Goal: Task Accomplishment & Management: Complete application form

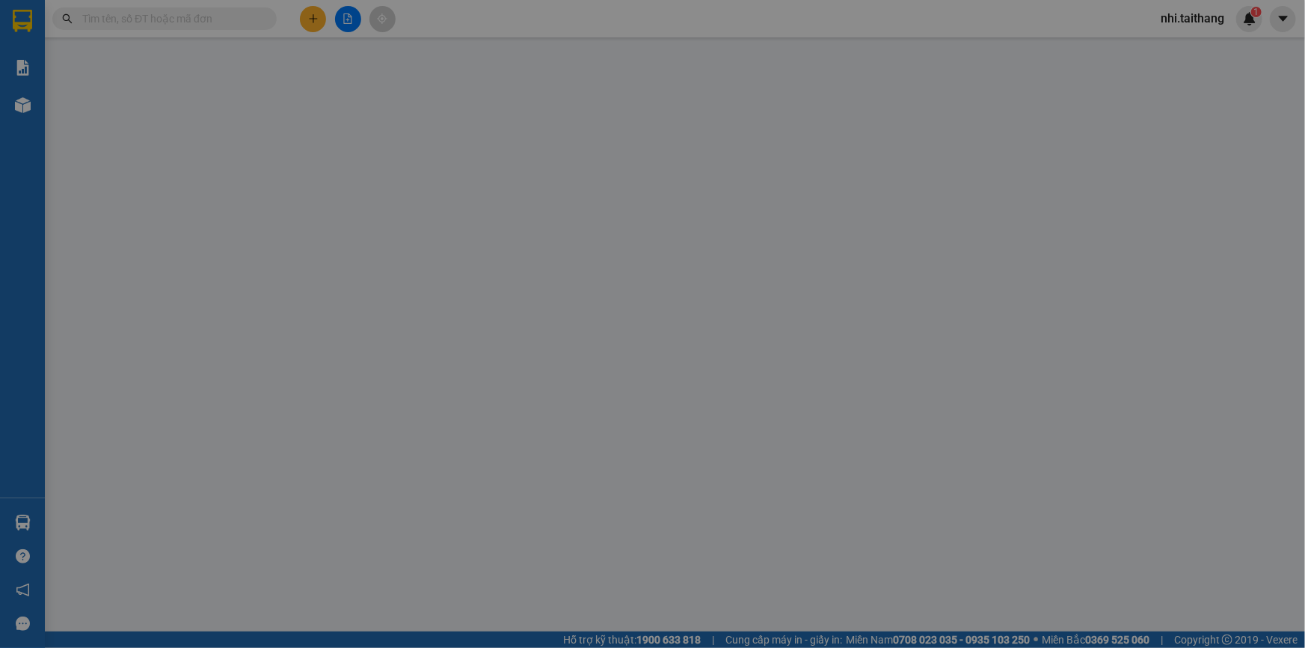
scroll to position [763, 0]
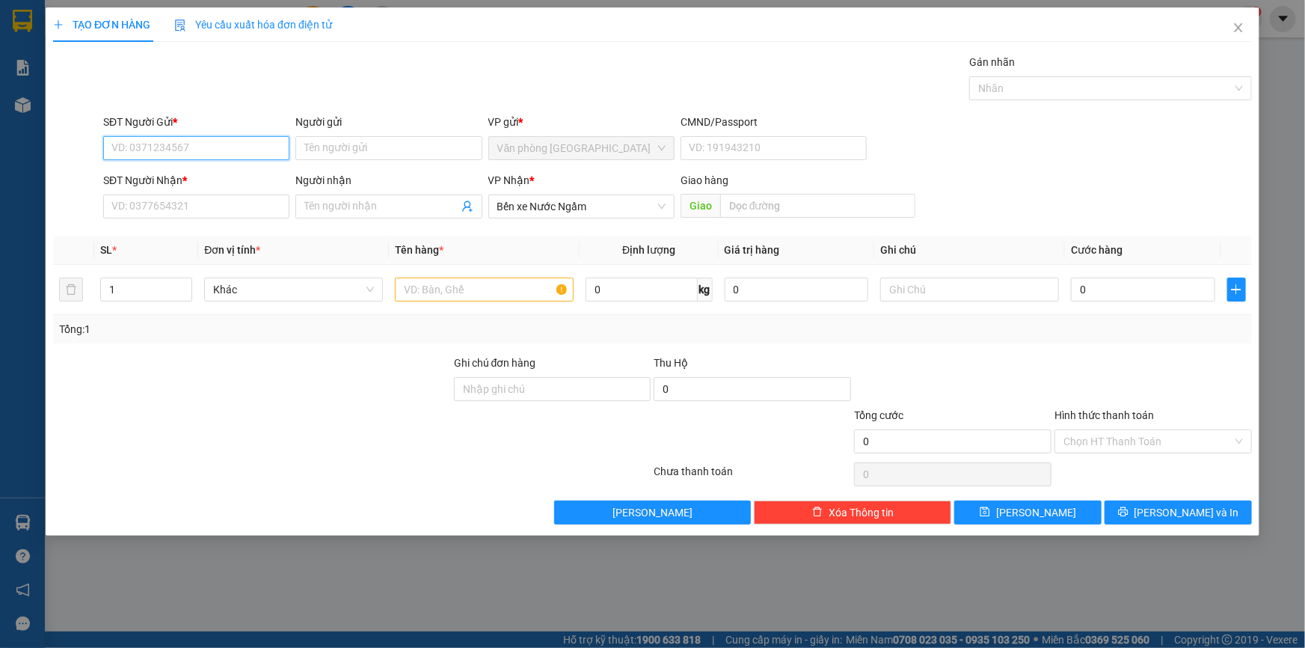
click at [209, 155] on input "SĐT Người Gửi *" at bounding box center [196, 148] width 186 height 24
type input "0916920141"
click at [242, 206] on input "SĐT Người Nhận *" at bounding box center [196, 206] width 186 height 24
type input "0984376828"
click at [515, 283] on input "text" at bounding box center [484, 289] width 179 height 24
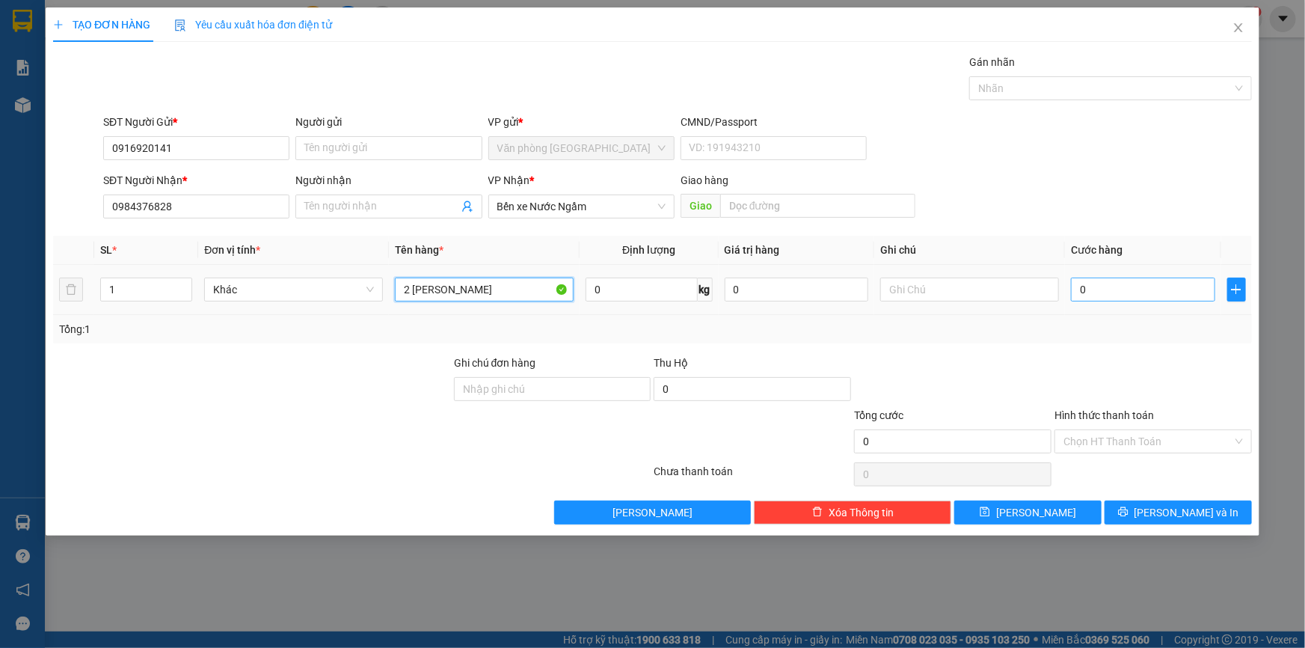
type input "2 [PERSON_NAME]"
click at [1105, 289] on input "0" at bounding box center [1143, 289] width 144 height 24
type input "003"
type input "3"
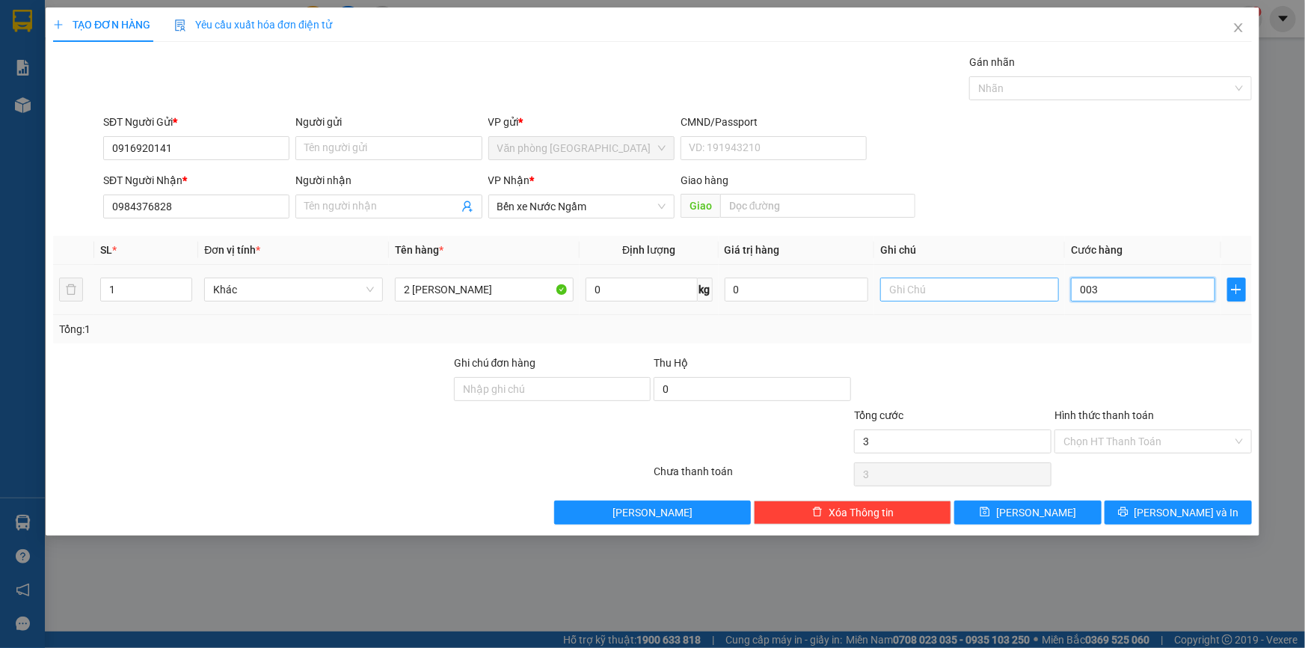
type input "0.035"
type input "35"
type input "00.350"
type input "350"
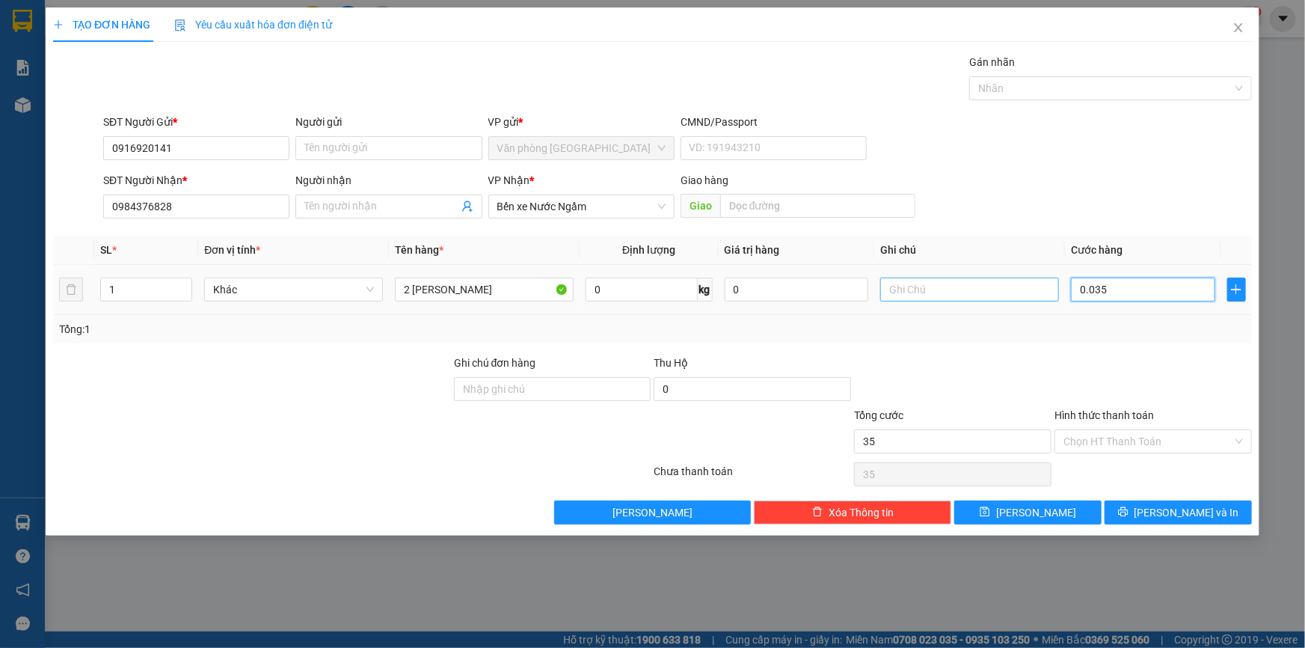
type input "350"
click at [1114, 435] on input "Hình thức thanh toán" at bounding box center [1148, 441] width 169 height 22
type input "350.000"
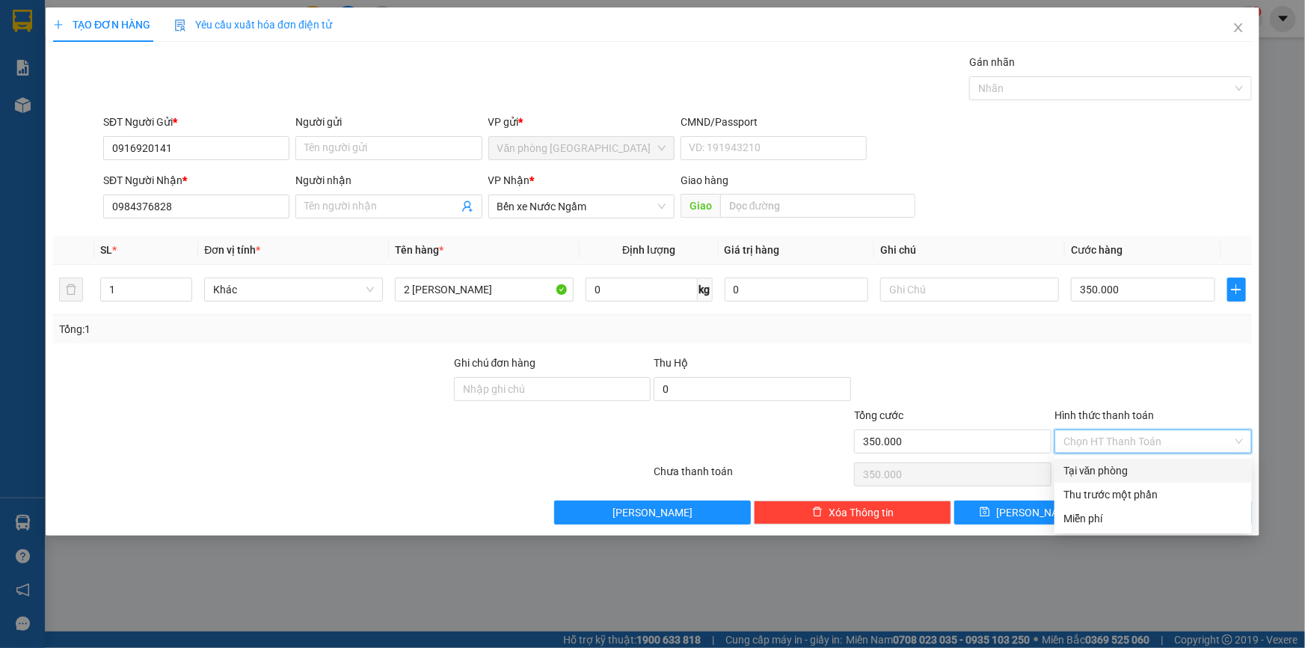
click at [1118, 468] on div "Tại văn phòng" at bounding box center [1153, 470] width 179 height 16
type input "0"
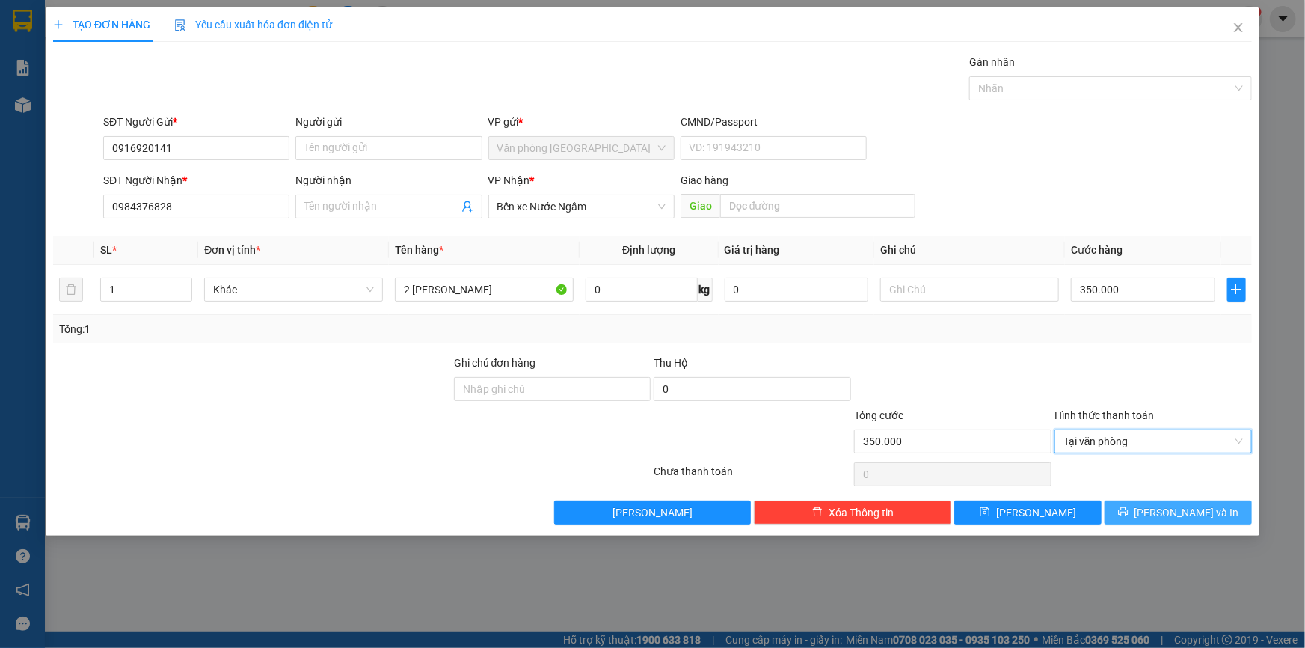
click at [1128, 508] on icon "printer" at bounding box center [1123, 512] width 10 height 10
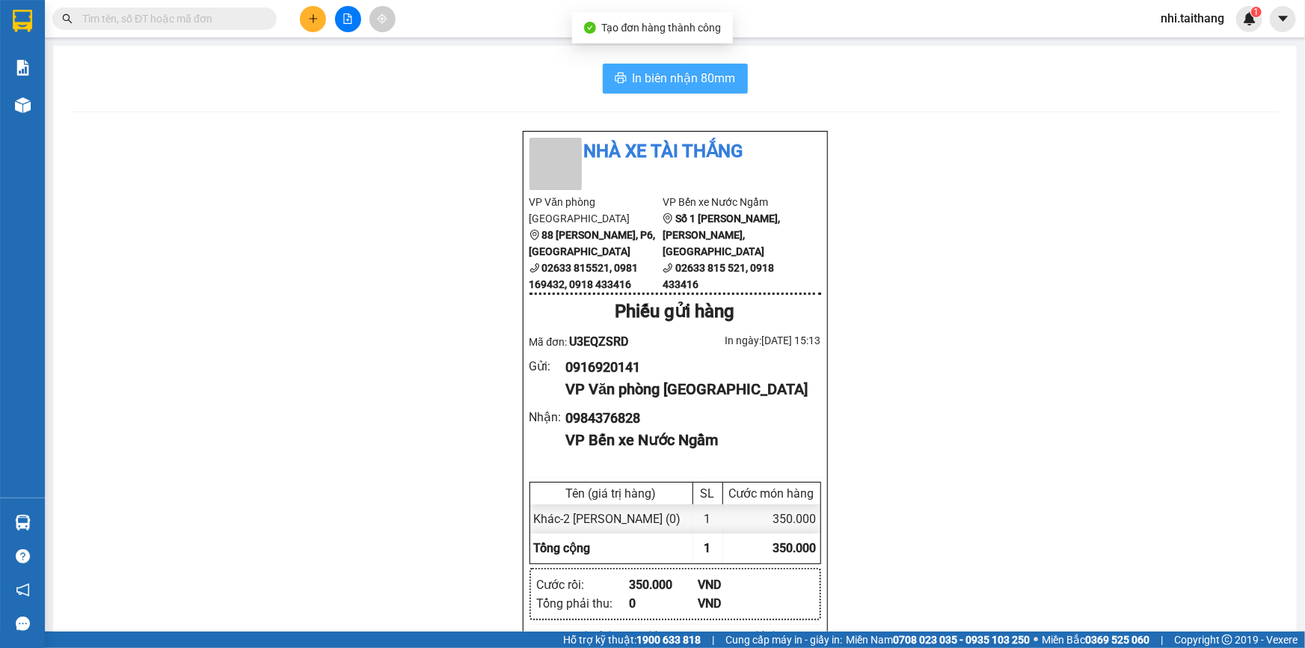
click at [659, 79] on span "In biên nhận 80mm" at bounding box center [684, 78] width 103 height 19
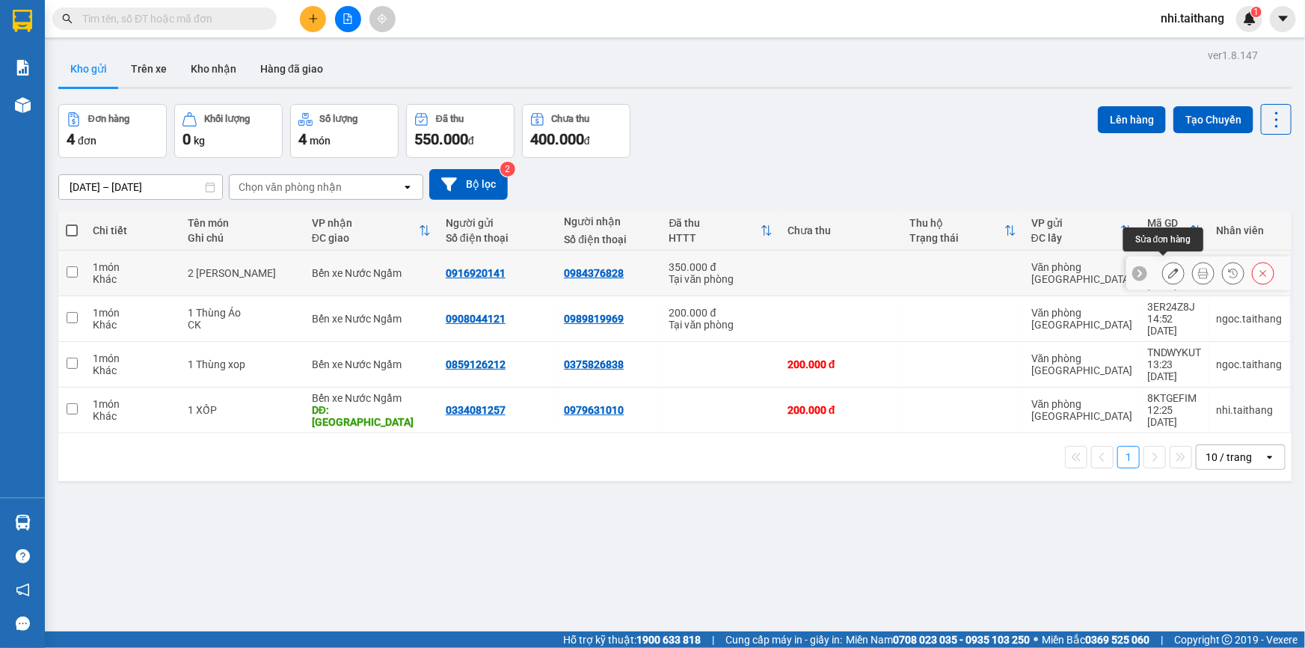
click at [1168, 268] on icon at bounding box center [1173, 273] width 10 height 10
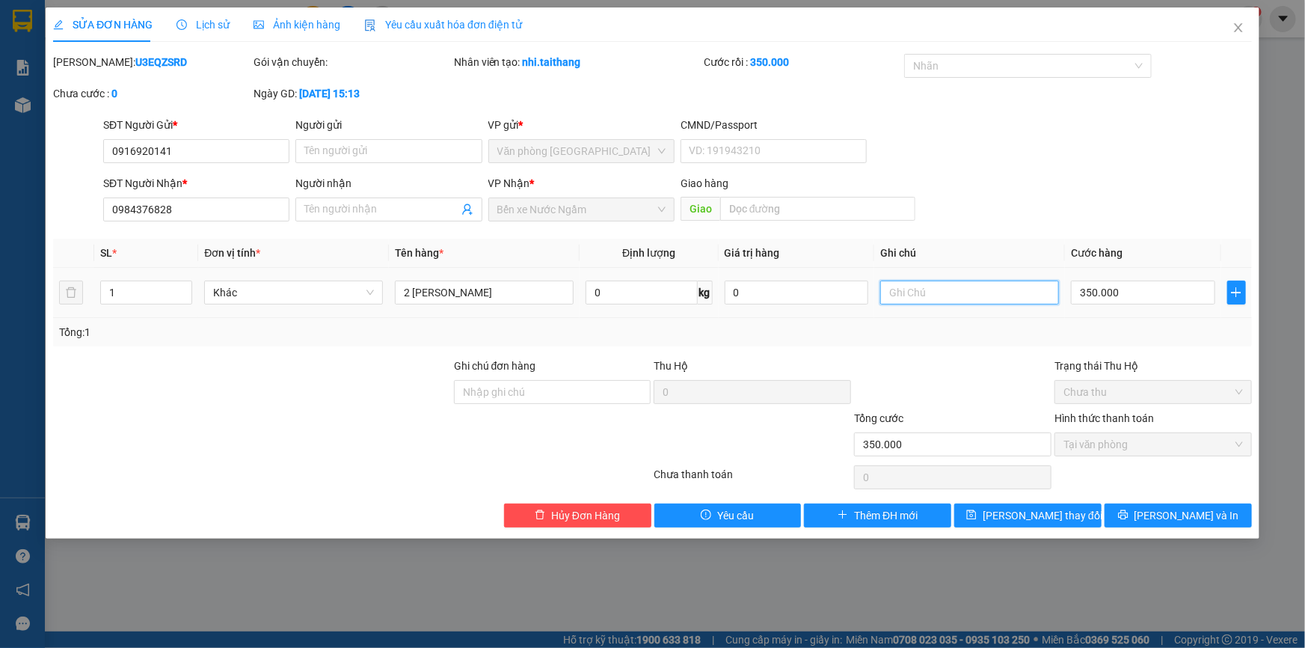
click at [992, 299] on input "text" at bounding box center [969, 292] width 179 height 24
type input "G"
type input "NHỜ XE THỒ GIAO"
click at [1180, 512] on span "[PERSON_NAME] và In" at bounding box center [1187, 515] width 105 height 16
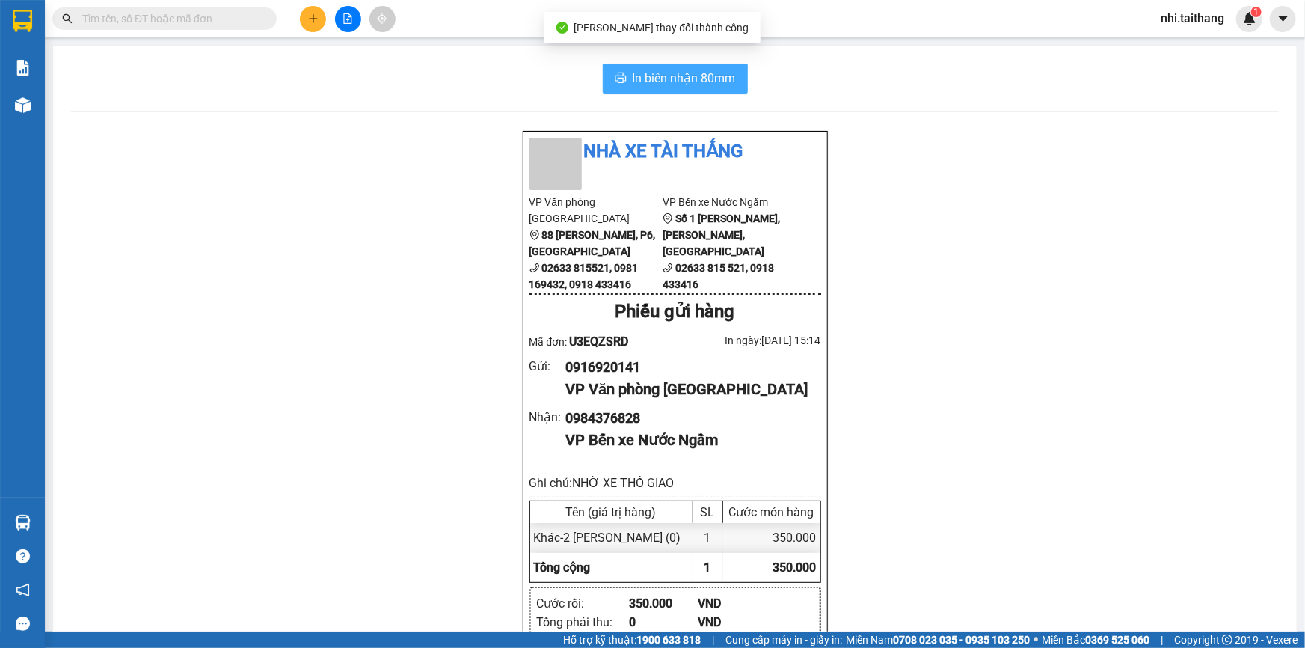
click at [633, 71] on span "In biên nhận 80mm" at bounding box center [684, 78] width 103 height 19
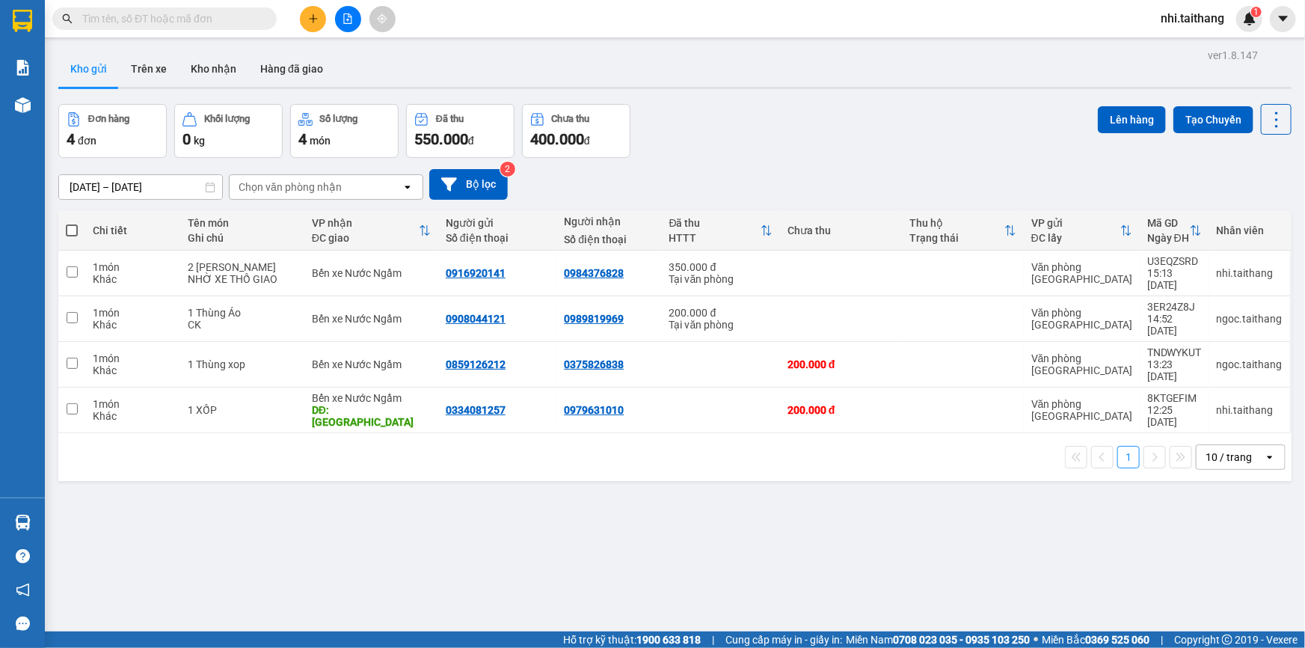
click at [939, 113] on div "Đơn hàng 4 đơn Khối lượng 0 kg Số lượng 4 món Đã thu 550.000 đ Chưa thu 400.000…" at bounding box center [674, 131] width 1233 height 54
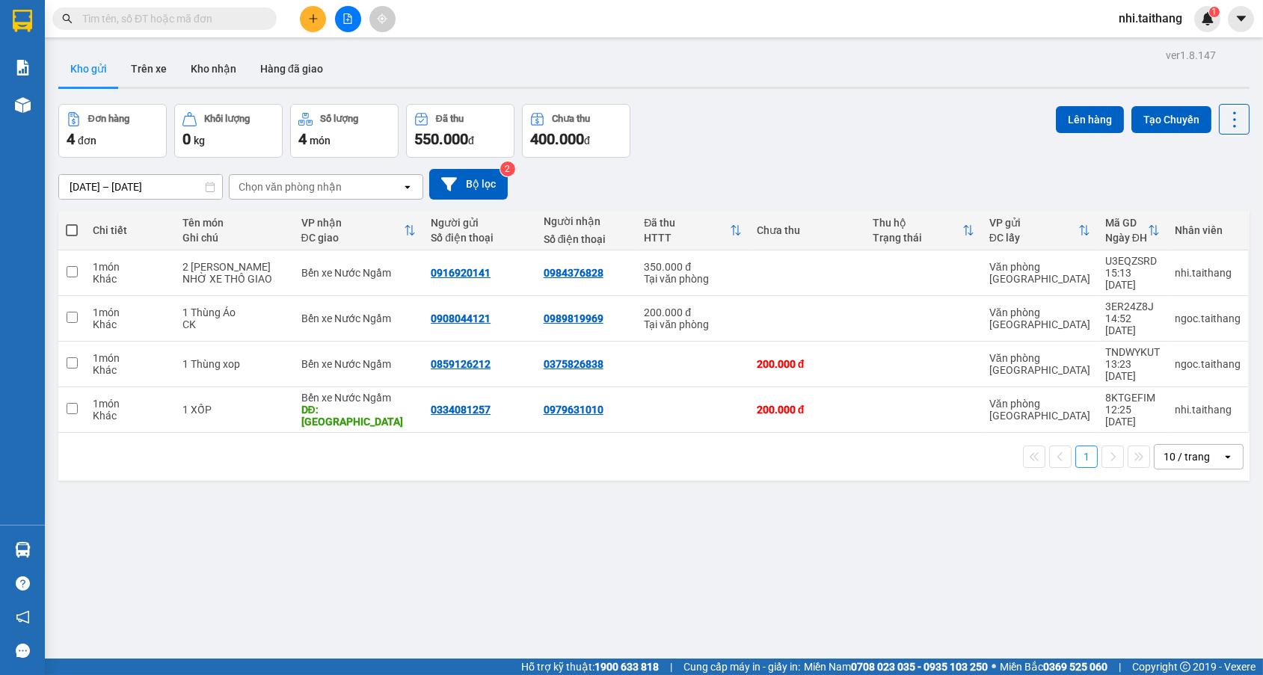
scroll to position [67, 0]
